Goal: Unclear

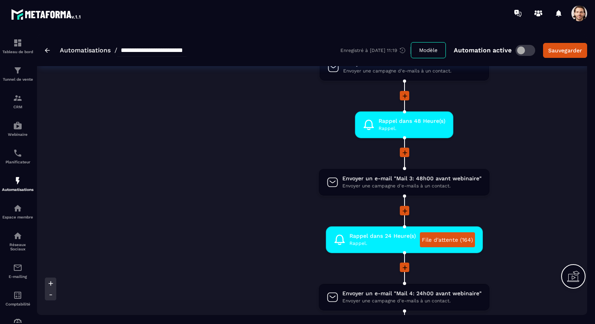
scroll to position [335, 0]
